Goal: Information Seeking & Learning: Learn about a topic

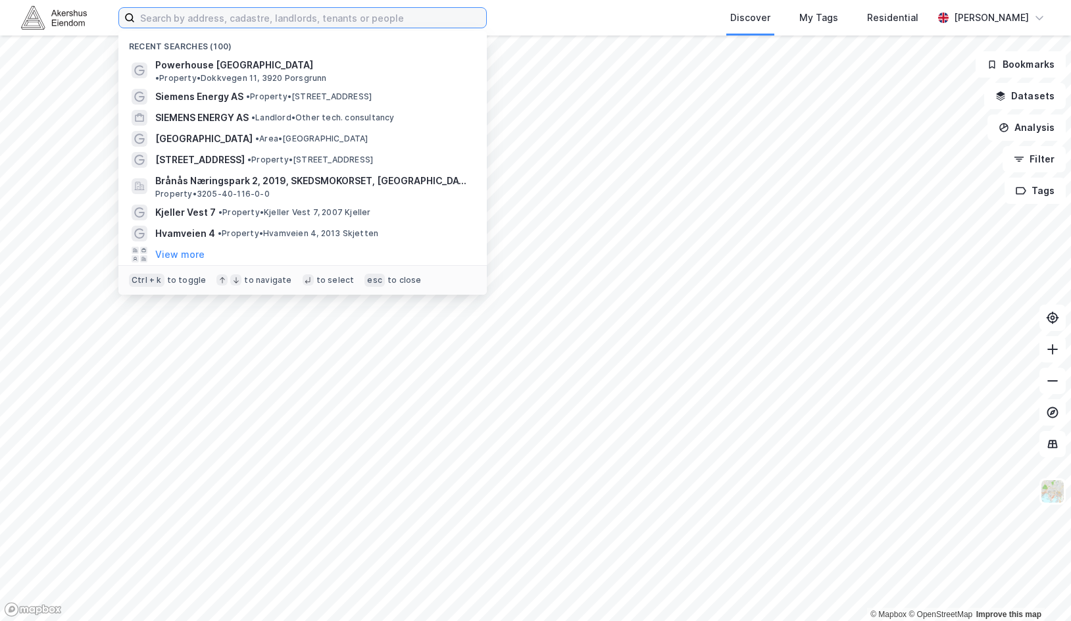
click at [240, 22] on input at bounding box center [310, 18] width 351 height 20
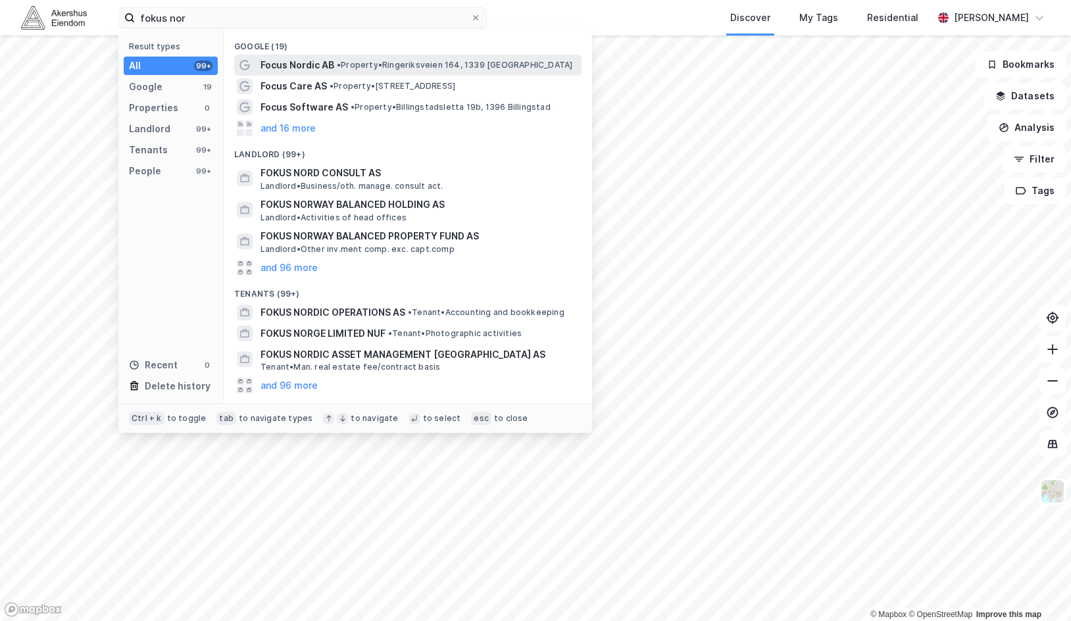
click at [346, 61] on span "• Property • Ringeriksveien 164, 1339 [GEOGRAPHIC_DATA]" at bounding box center [455, 65] width 236 height 11
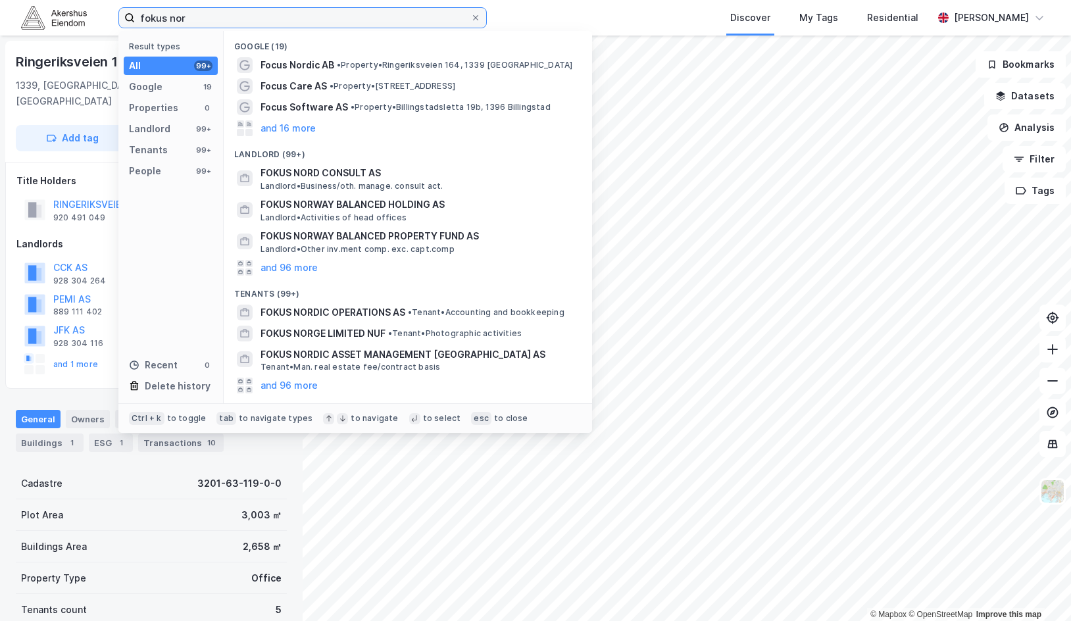
click at [211, 12] on input "fokus nor" at bounding box center [303, 18] width 336 height 20
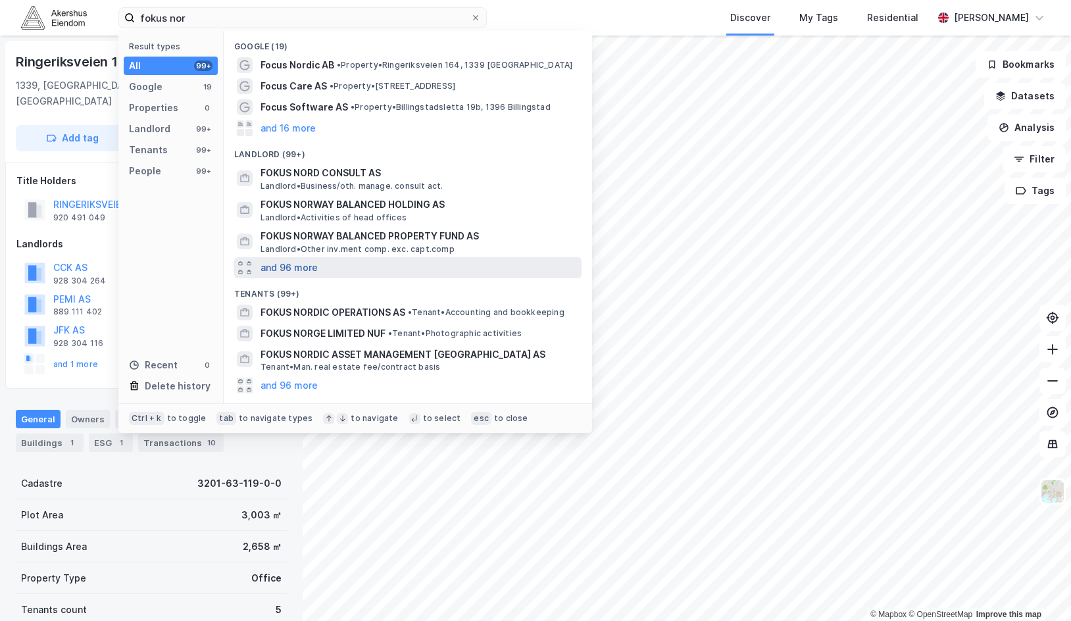
click at [296, 266] on button "and 96 more" at bounding box center [289, 268] width 57 height 16
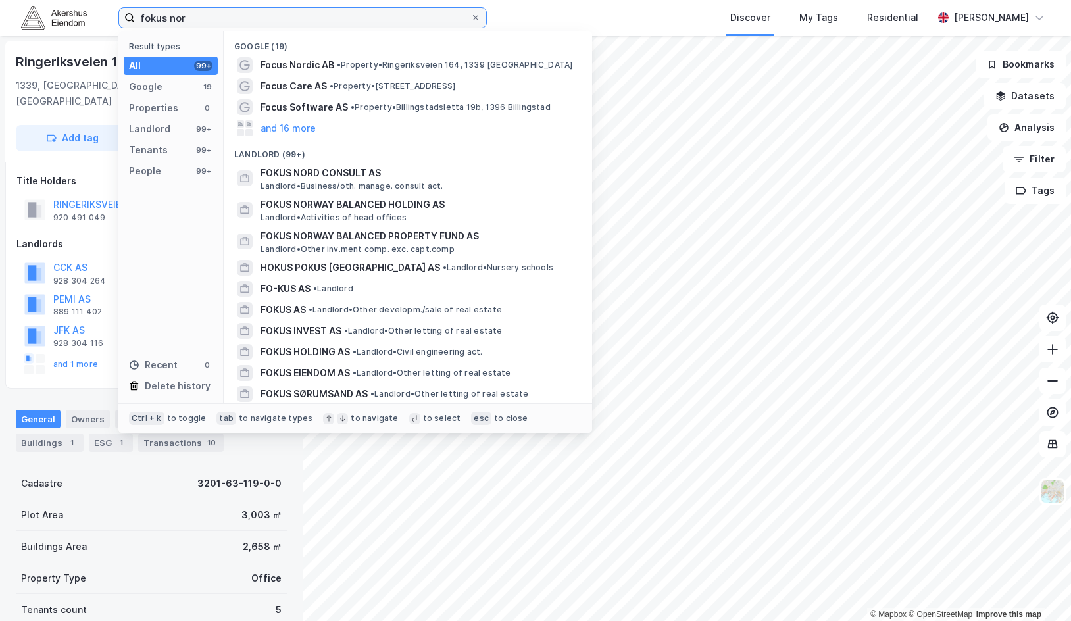
click at [320, 16] on input "fokus nor" at bounding box center [303, 18] width 336 height 20
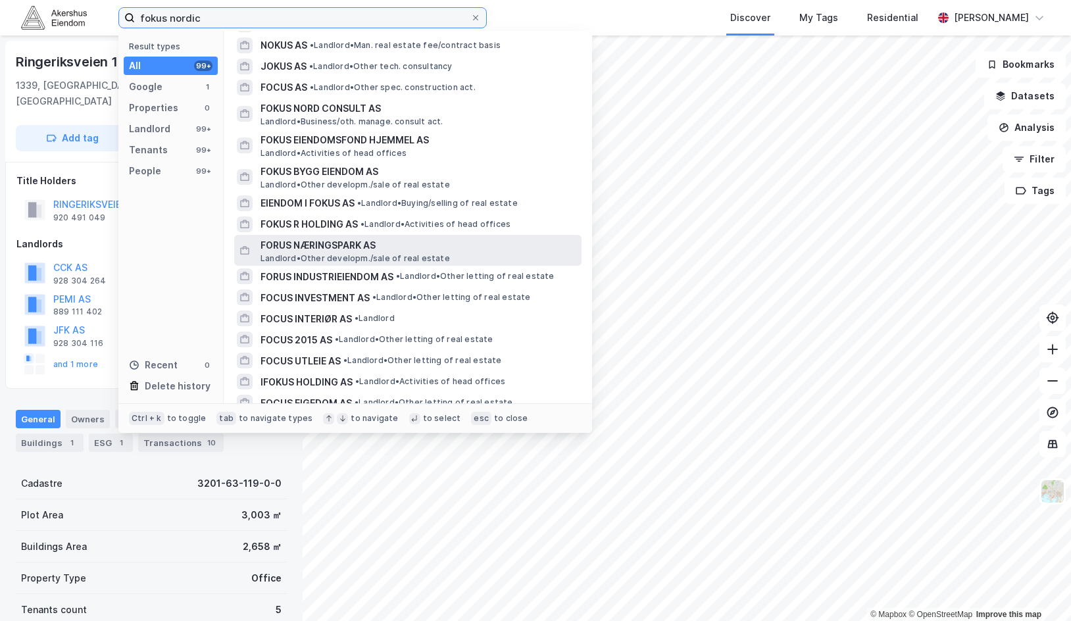
scroll to position [329, 0]
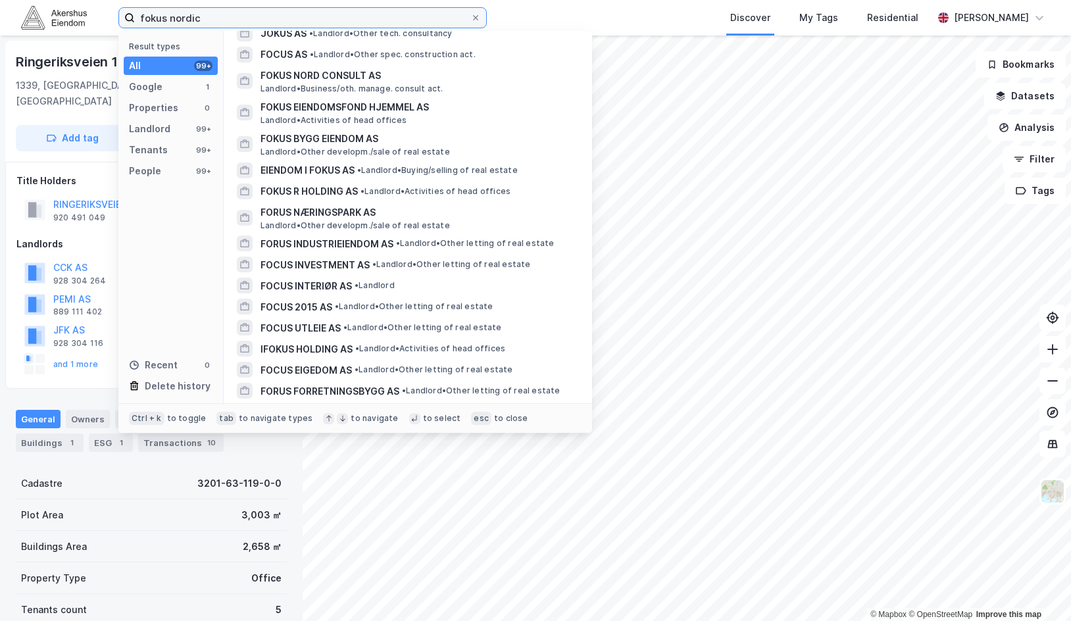
click at [281, 22] on input "fokus nordic" at bounding box center [303, 18] width 336 height 20
click at [278, 17] on input "fokus nordic" at bounding box center [303, 18] width 336 height 20
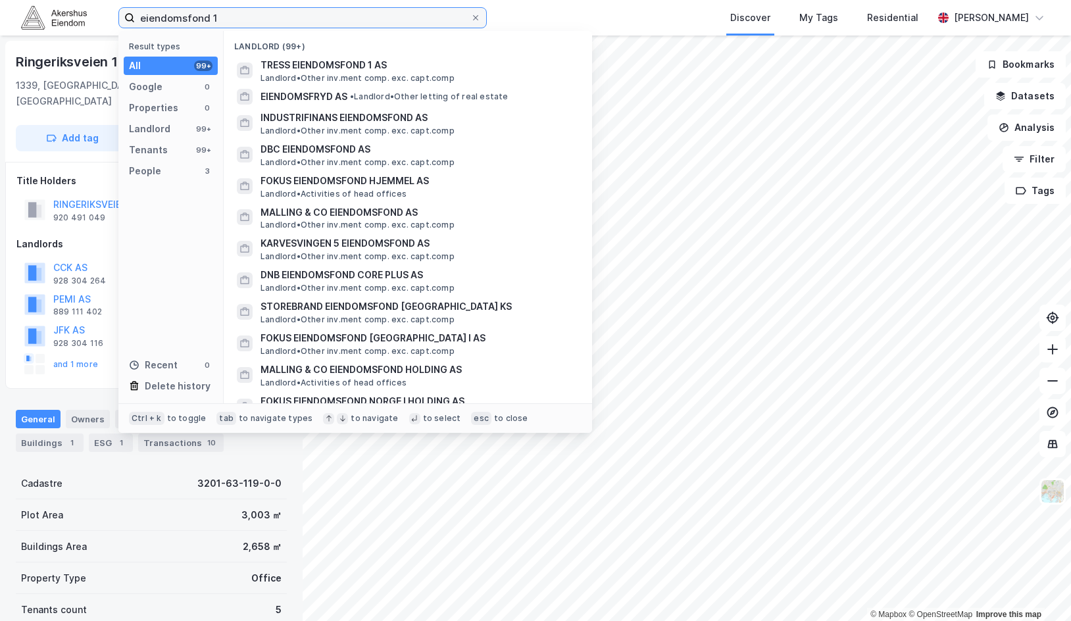
drag, startPoint x: 285, startPoint y: 14, endPoint x: 74, endPoint y: 26, distance: 210.9
click at [74, 26] on div "eiendomsfond 1 Result types All 99+ Google 0 Properties 0 Landlord 99+ Tenants …" at bounding box center [535, 18] width 1071 height 36
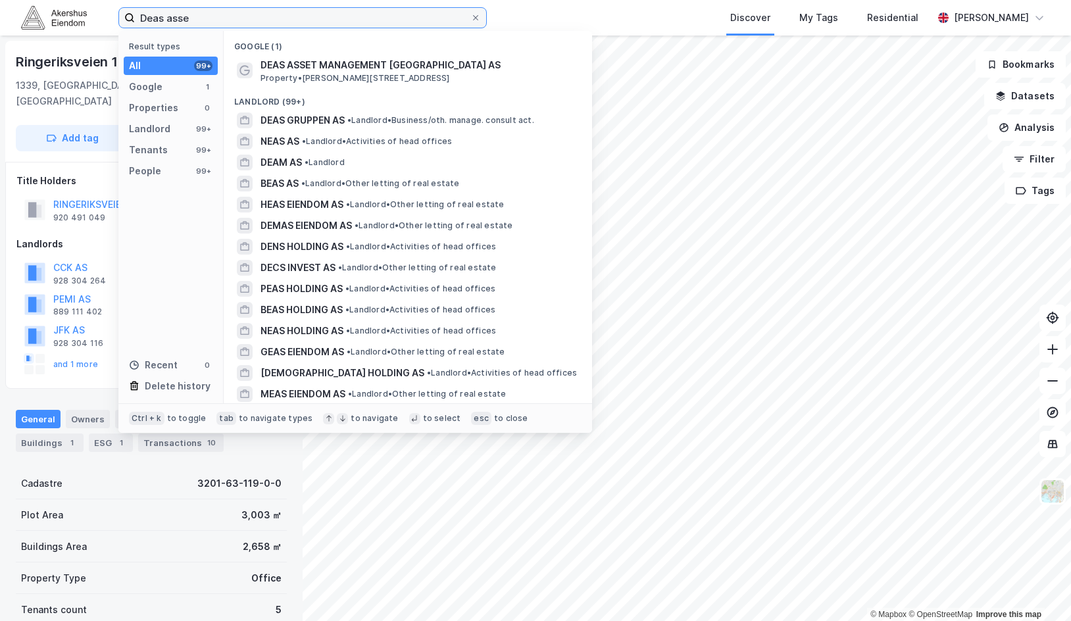
drag, startPoint x: 272, startPoint y: 16, endPoint x: 74, endPoint y: 13, distance: 198.1
click at [74, 13] on div "Deas asse Result types All 99+ Google 1 Properties 0 Landlord 99+ Tenants 99+ P…" at bounding box center [535, 18] width 1071 height 36
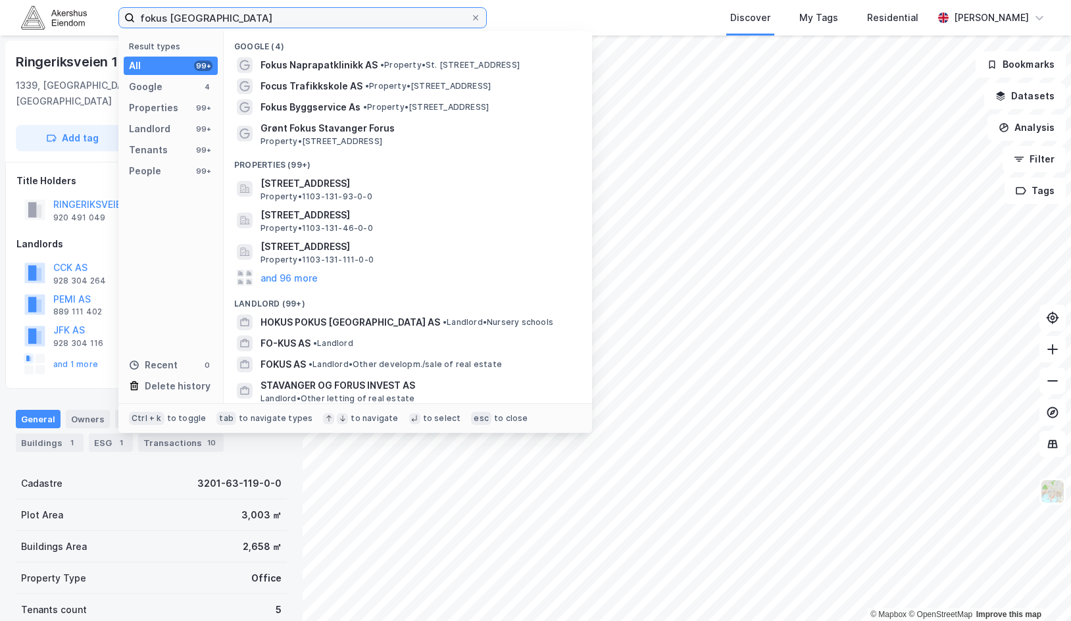
drag, startPoint x: 263, startPoint y: 14, endPoint x: 107, endPoint y: 12, distance: 156.0
click at [107, 12] on div "fokus stavanger Result types All 99+ Google 4 Properties 99+ Landlord 99+ Tenan…" at bounding box center [535, 18] width 1071 height 36
paste input "DEAS Eiendomsfond Norge I"
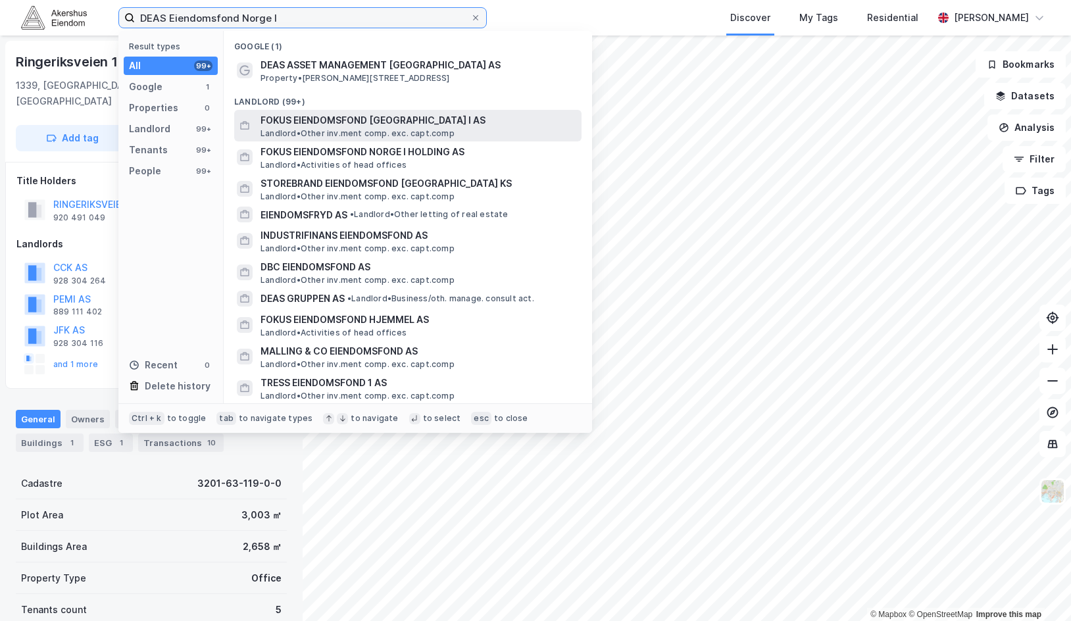
type input "DEAS Eiendomsfond Norge I"
click at [480, 129] on div "FOKUS EIENDOMSFOND NORGE I AS Landlord • Other inv.ment comp. exc. capt.comp" at bounding box center [420, 126] width 319 height 26
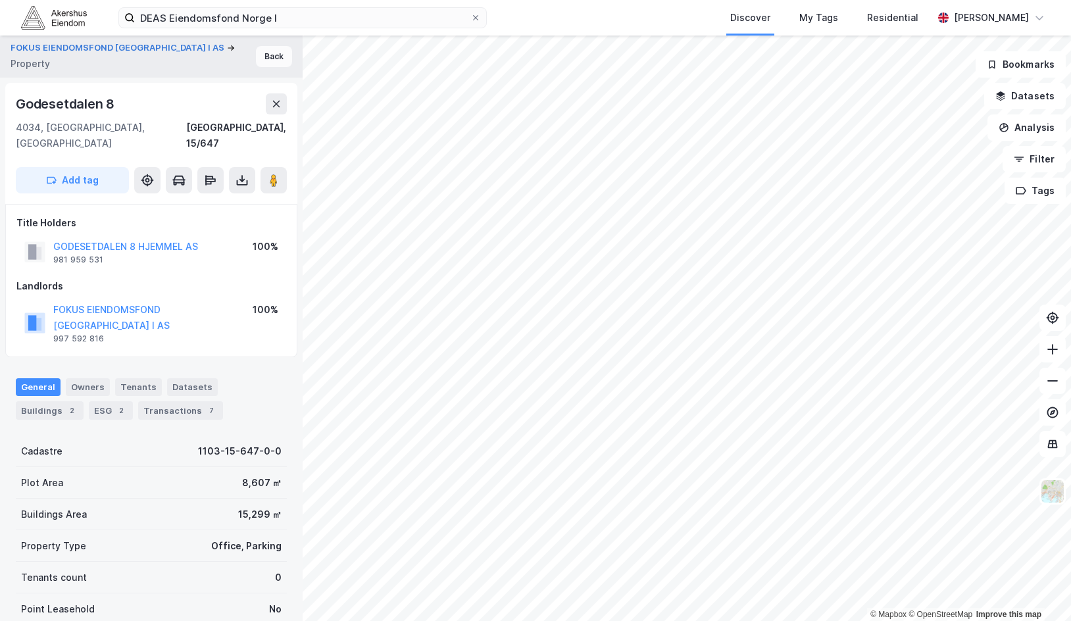
click at [265, 55] on button "Back" at bounding box center [274, 56] width 36 height 21
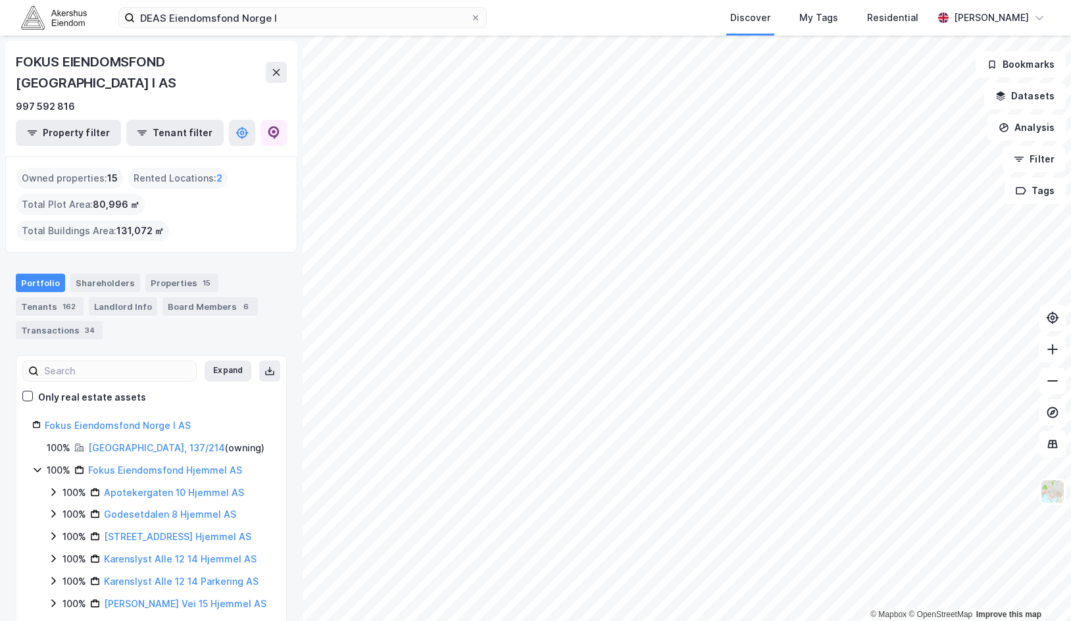
click at [496, 11] on div "DEAS Eiendomsfond [GEOGRAPHIC_DATA] I Discover My Tags Residential [PERSON_NAME…" at bounding box center [535, 310] width 1071 height 621
